Goal: Information Seeking & Learning: Learn about a topic

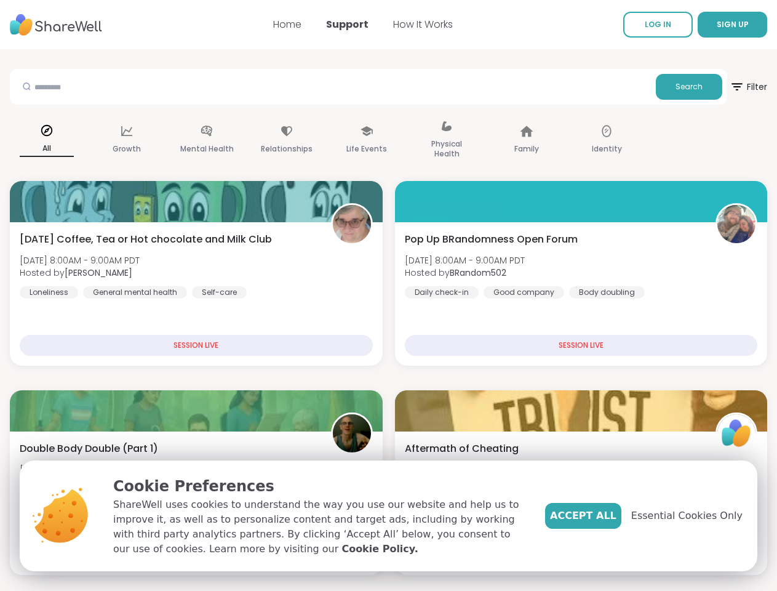
click at [717, 25] on span "SIGN UP" at bounding box center [733, 24] width 32 height 10
click at [730, 87] on span "Filter" at bounding box center [749, 87] width 38 height 30
click at [84, 140] on div "All" at bounding box center [47, 141] width 74 height 62
click at [164, 140] on div "Growth" at bounding box center [127, 141] width 74 height 62
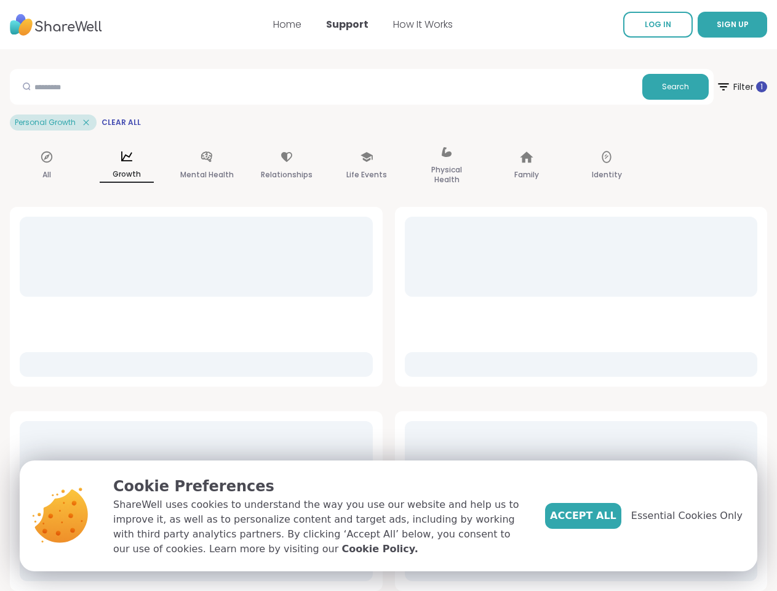
click at [244, 140] on div "Mental Health" at bounding box center [207, 166] width 74 height 62
click at [324, 140] on div "Relationships" at bounding box center [287, 166] width 74 height 62
click at [404, 140] on div "Life Events" at bounding box center [367, 166] width 74 height 62
click at [484, 140] on div "Physical Health" at bounding box center [447, 166] width 74 height 62
